Goal: Task Accomplishment & Management: Complete application form

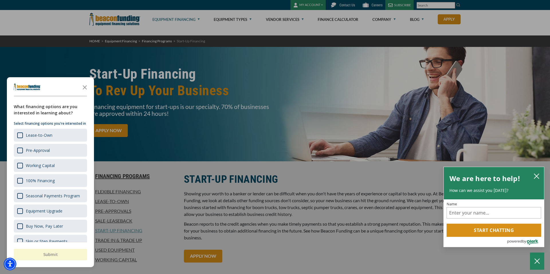
click at [424, 76] on div "button" at bounding box center [275, 137] width 550 height 274
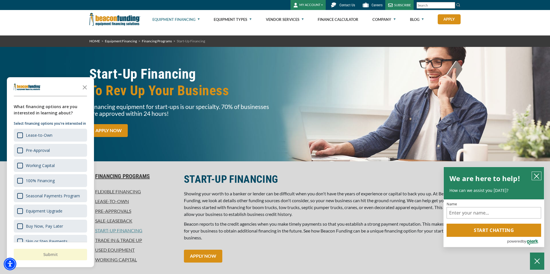
click at [534, 178] on icon "close chatbox" at bounding box center [537, 177] width 6 height 6
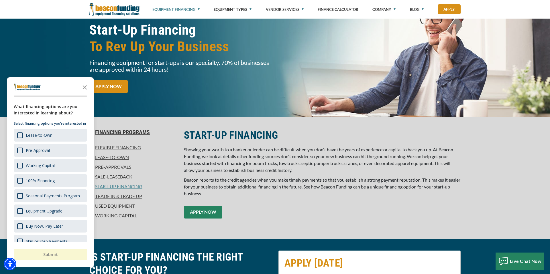
click at [208, 211] on link "APPLY NOW" at bounding box center [203, 212] width 38 height 13
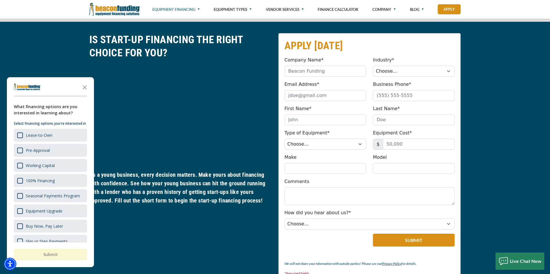
scroll to position [272, 0]
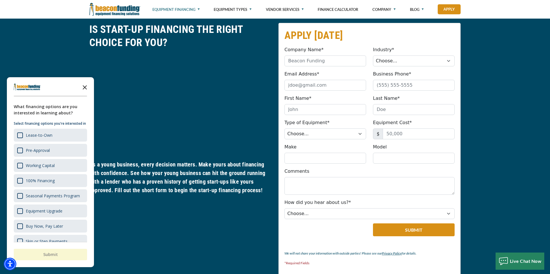
click at [87, 86] on icon "Close the survey" at bounding box center [84, 86] width 11 height 11
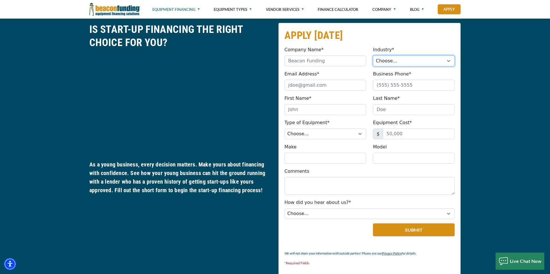
click at [387, 62] on select "Choose... Towing Landscape/Hardscape Decorated Apparel Septic Light Constructio…" at bounding box center [414, 61] width 82 height 11
select select "5"
click at [373, 56] on select "Choose... Towing Landscape/Hardscape Decorated Apparel Septic Light Constructio…" at bounding box center [414, 61] width 82 height 11
click at [327, 86] on input "Email Address*" at bounding box center [325, 85] width 82 height 11
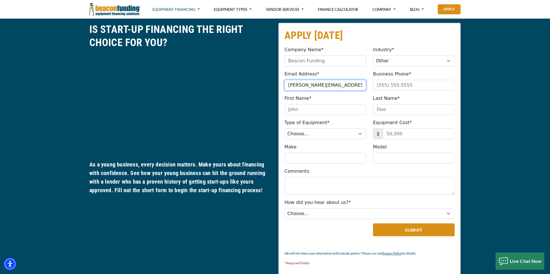
type input "[PERSON_NAME][EMAIL_ADDRESS][DOMAIN_NAME]"
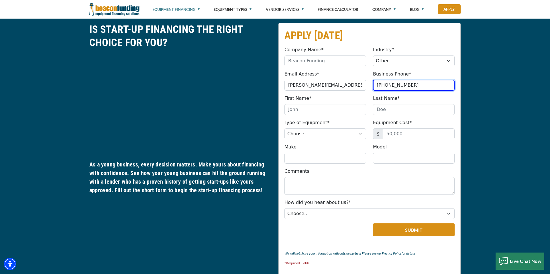
type input "[PHONE_NUMBER]"
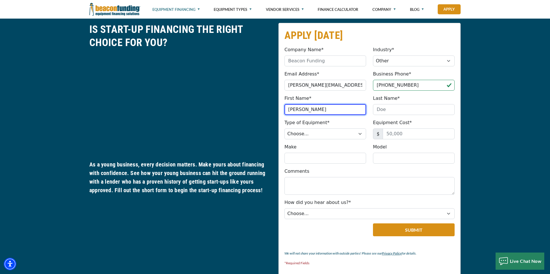
type input "[PERSON_NAME]"
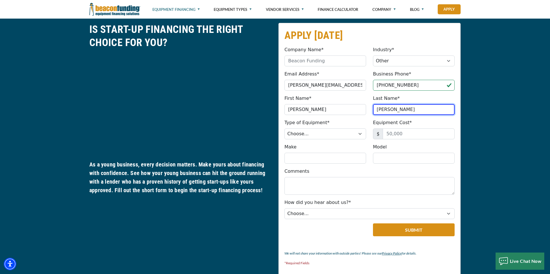
type input "[PERSON_NAME]"
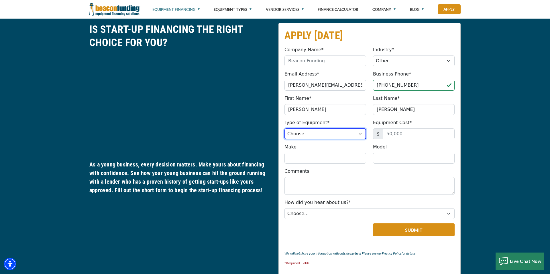
click at [353, 138] on select "Choose... Backhoe Boom/Bucket Truck Chipper Commercial Mower Crane DTG/DTF Prin…" at bounding box center [325, 134] width 82 height 11
select select "13"
click at [284, 129] on select "Choose... Backhoe Boom/Bucket Truck Chipper Commercial Mower Crane DTG/DTF Prin…" at bounding box center [325, 134] width 82 height 11
click at [398, 131] on input "Equipment Cost*" at bounding box center [419, 134] width 72 height 11
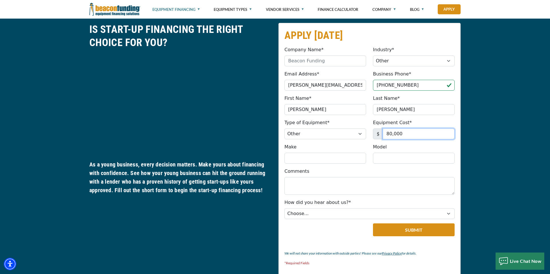
type input "80,000"
click at [333, 160] on input "Make" at bounding box center [325, 158] width 82 height 11
type input "G"
type input "Micromart"
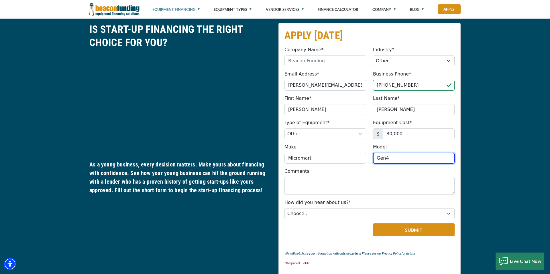
type input "Gen4"
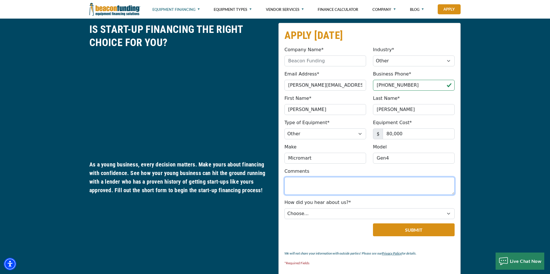
click at [310, 184] on textarea "Comments" at bounding box center [369, 186] width 170 height 18
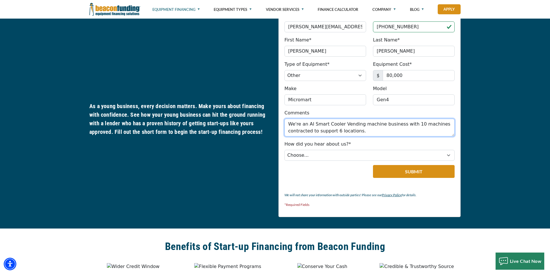
scroll to position [335, 0]
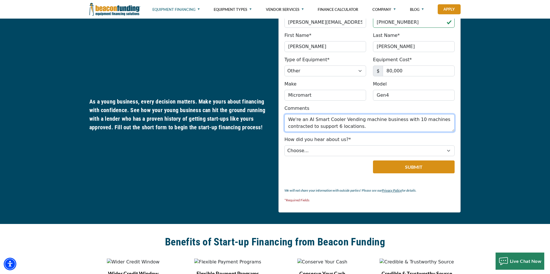
type textarea "We're an AI Smart Cooler Vending machine business with 10 machines contracted t…"
click at [332, 145] on div "How did you hear about us?* Choose... Internet Search Vendor Referral Word of M…" at bounding box center [369, 146] width 177 height 20
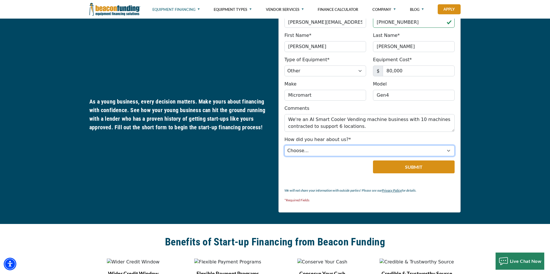
click at [333, 150] on select "Choose... Internet Search Vendor Referral Word of Mouth Client Referral Email E…" at bounding box center [369, 150] width 170 height 11
select select "14"
click at [284, 145] on select "Choose... Internet Search Vendor Referral Word of Mouth Client Referral Email E…" at bounding box center [369, 150] width 170 height 11
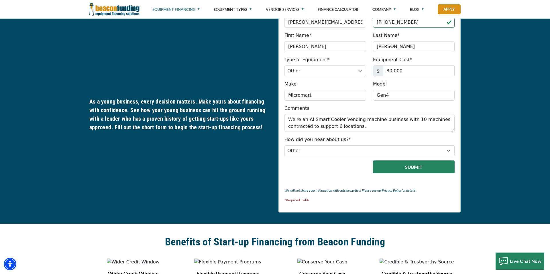
click at [410, 164] on button "Submit" at bounding box center [414, 167] width 82 height 13
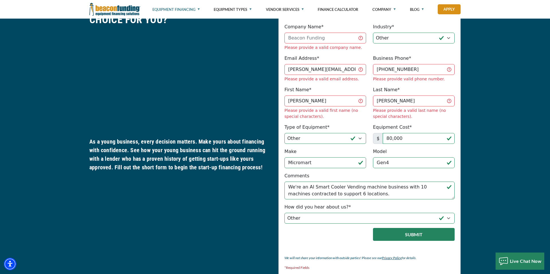
scroll to position [249, 0]
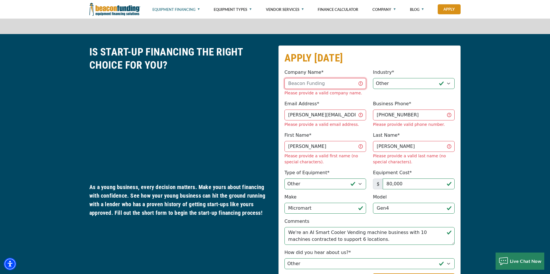
click at [331, 87] on input "Company Name*" at bounding box center [325, 83] width 82 height 11
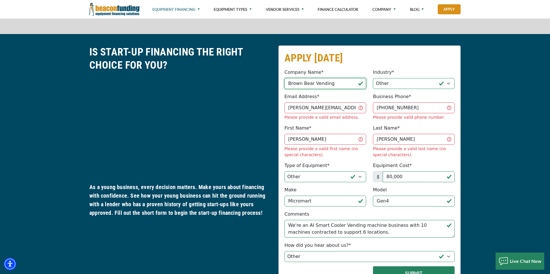
type input "Brown Bear Vending"
click at [412, 267] on button "Submit" at bounding box center [414, 273] width 82 height 13
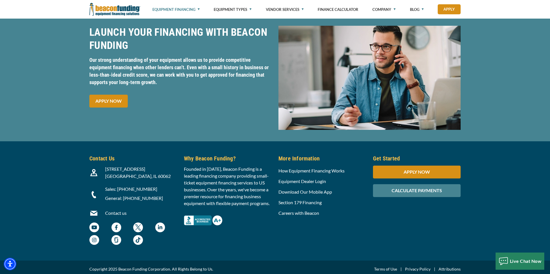
scroll to position [1686, 0]
